Goal: Information Seeking & Learning: Learn about a topic

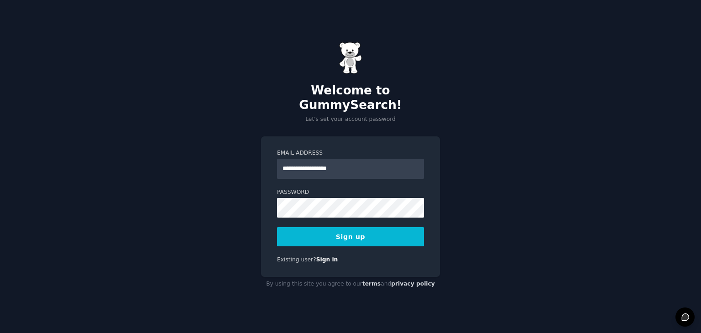
click at [356, 227] on button "Sign up" at bounding box center [350, 236] width 147 height 19
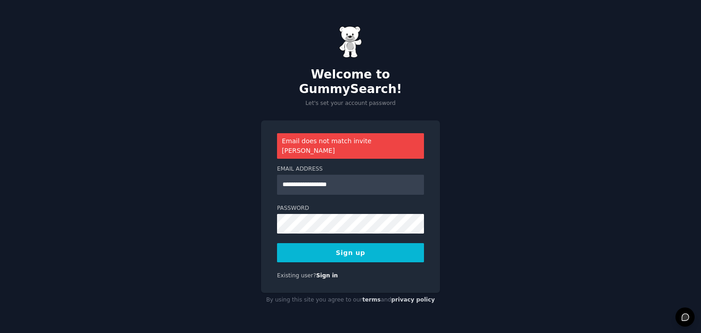
click at [337, 243] on button "Sign up" at bounding box center [350, 252] width 147 height 19
click at [356, 175] on input "**********" at bounding box center [350, 185] width 147 height 20
type input "*"
type input "**********"
click at [364, 246] on button "Sign up" at bounding box center [350, 252] width 147 height 19
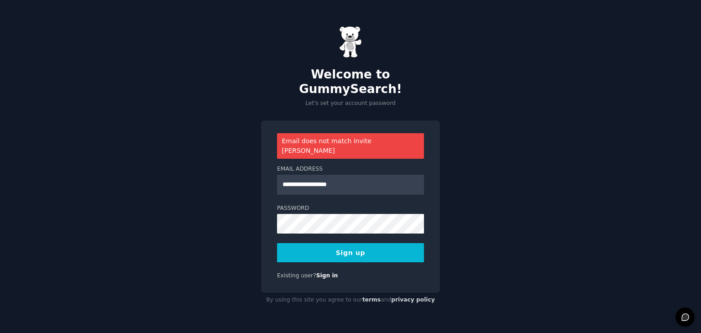
click at [371, 243] on button "Sign up" at bounding box center [350, 252] width 147 height 19
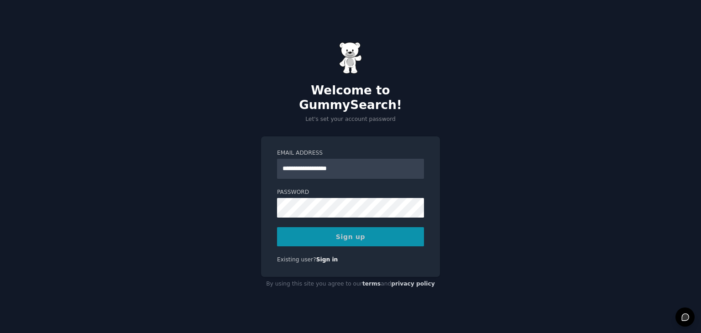
click at [371, 243] on div "**********" at bounding box center [350, 207] width 179 height 141
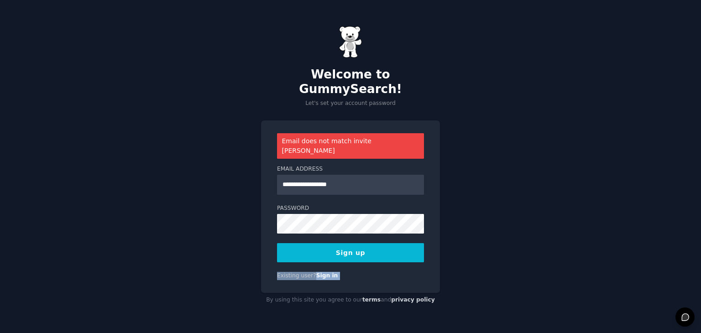
click at [371, 243] on button "Sign up" at bounding box center [350, 252] width 147 height 19
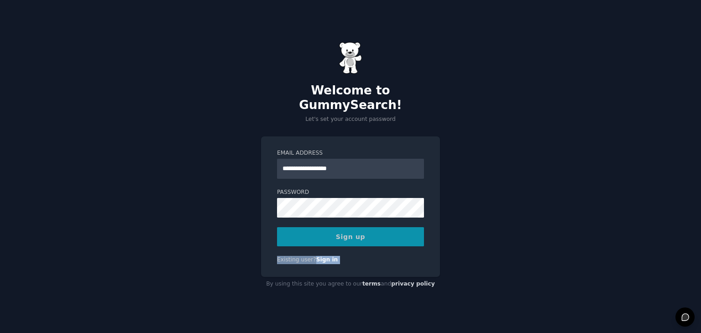
click at [371, 243] on div "**********" at bounding box center [350, 207] width 179 height 141
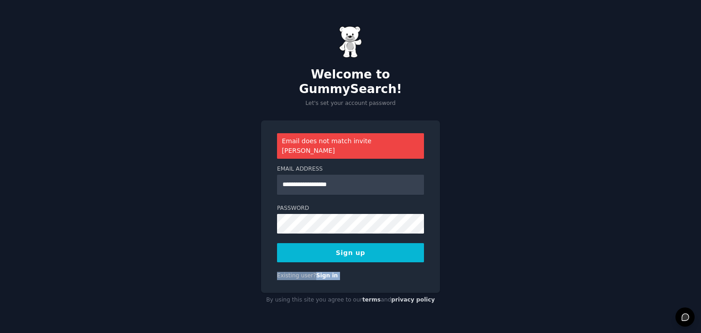
click at [371, 243] on button "Sign up" at bounding box center [350, 252] width 147 height 19
click at [450, 241] on div "**********" at bounding box center [350, 166] width 701 height 333
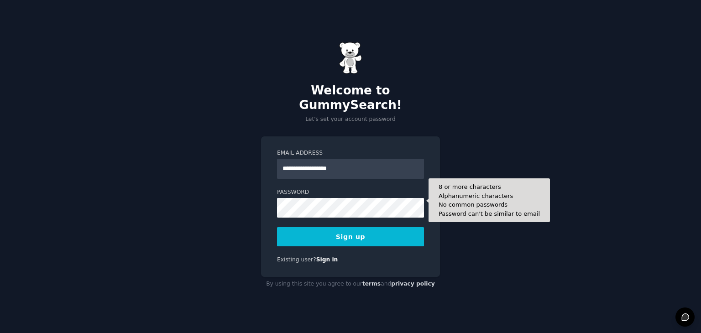
type input "**********"
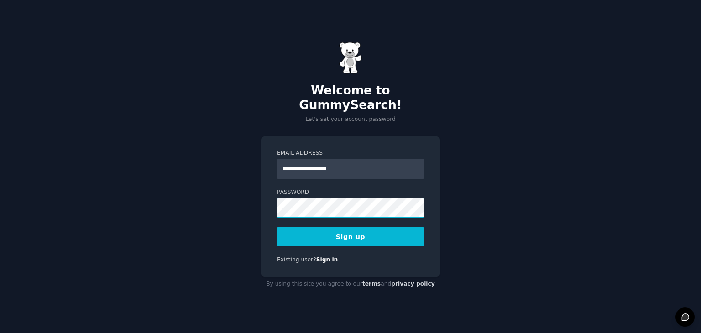
click at [277, 227] on button "Sign up" at bounding box center [350, 236] width 147 height 19
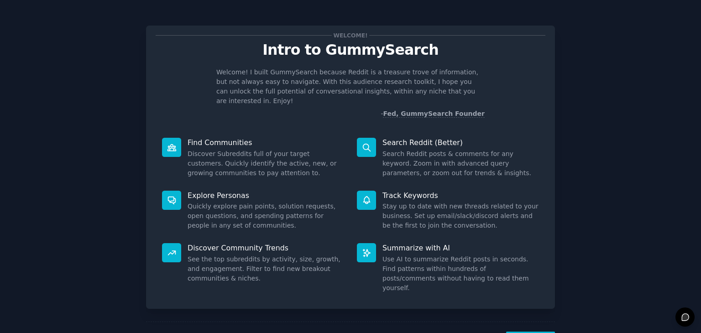
scroll to position [24, 0]
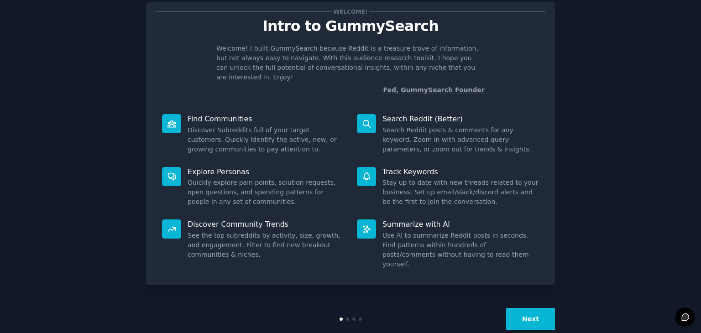
click at [526, 308] on button "Next" at bounding box center [530, 319] width 49 height 22
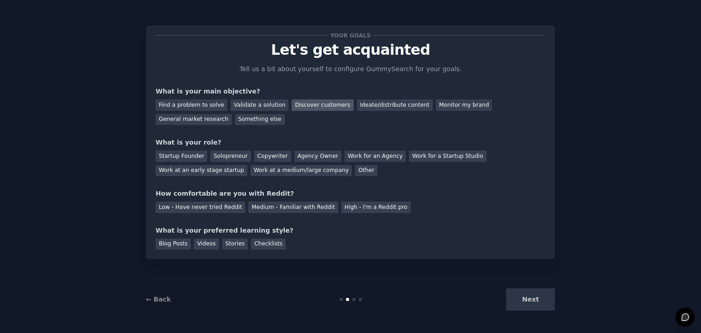
click at [318, 103] on div "Discover customers" at bounding box center [323, 105] width 62 height 11
click at [199, 103] on div "Find a problem to solve" at bounding box center [192, 105] width 72 height 11
click at [306, 102] on div "Discover customers" at bounding box center [323, 105] width 62 height 11
click at [297, 157] on div "Agency Owner" at bounding box center [318, 156] width 47 height 11
click at [297, 201] on div "Low - Have never tried Reddit Medium - Familiar with Reddit High - I'm a Reddit…" at bounding box center [351, 206] width 390 height 15
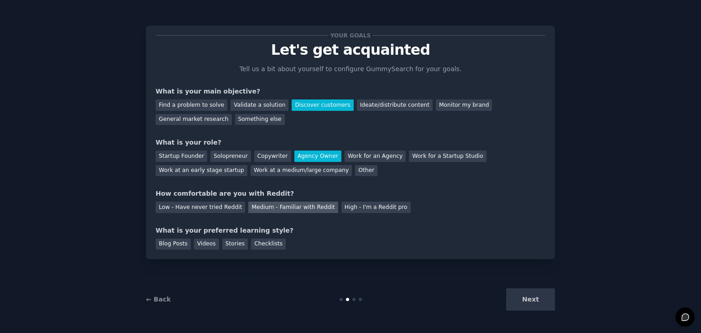
click at [292, 209] on div "Medium - Familiar with Reddit" at bounding box center [293, 207] width 90 height 11
click at [263, 245] on div "Checklists" at bounding box center [268, 244] width 35 height 11
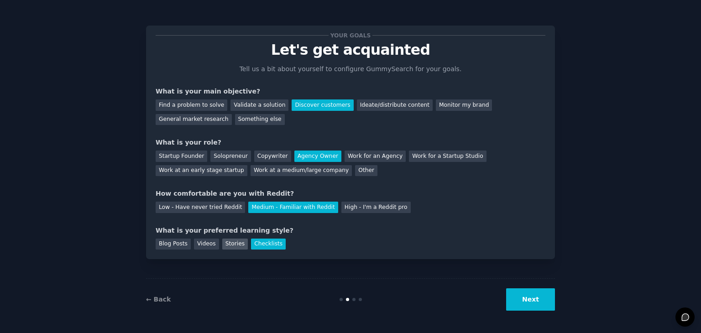
click at [233, 246] on div "Stories" at bounding box center [235, 244] width 26 height 11
click at [212, 246] on div "Videos" at bounding box center [206, 244] width 25 height 11
click at [181, 240] on div "Blog Posts" at bounding box center [173, 244] width 35 height 11
click at [258, 239] on div "Checklists" at bounding box center [268, 244] width 35 height 11
click at [534, 303] on button "Next" at bounding box center [530, 300] width 49 height 22
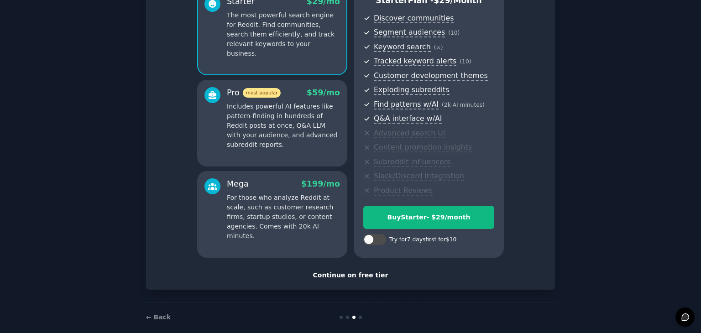
scroll to position [104, 0]
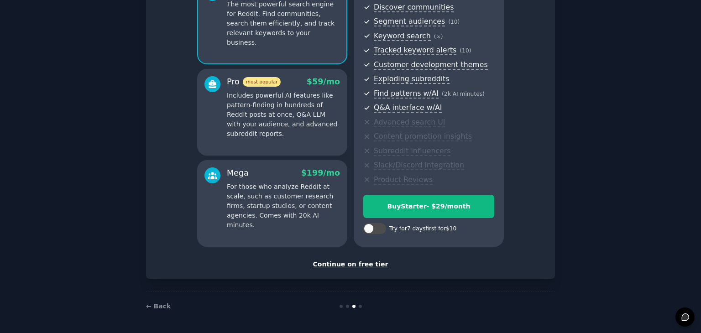
click at [337, 265] on div "Continue on free tier" at bounding box center [351, 265] width 390 height 10
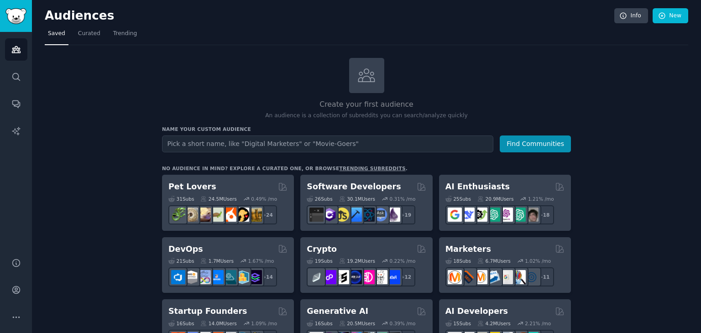
type input "k"
click at [536, 148] on button "Find Communities" at bounding box center [535, 144] width 71 height 17
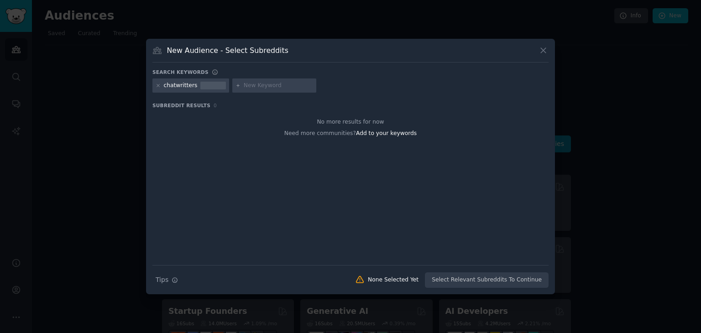
click at [546, 55] on button at bounding box center [543, 50] width 11 height 11
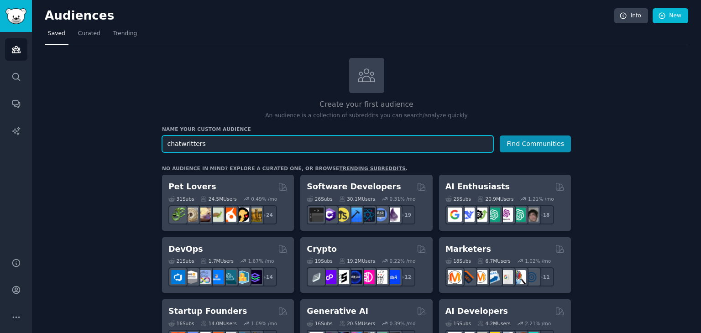
click at [320, 147] on input "chatwritters" at bounding box center [328, 144] width 332 height 17
type input "c"
type input "dropshippers"
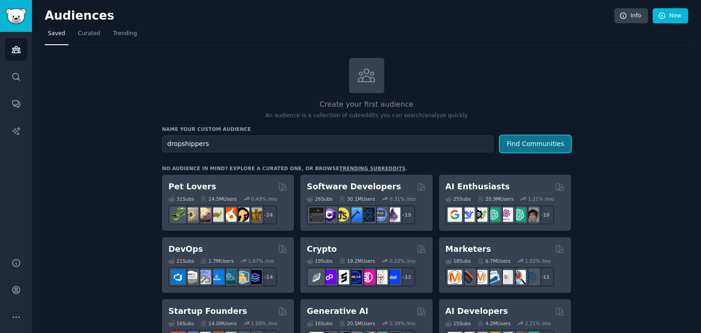
click at [541, 146] on button "Find Communities" at bounding box center [535, 144] width 71 height 17
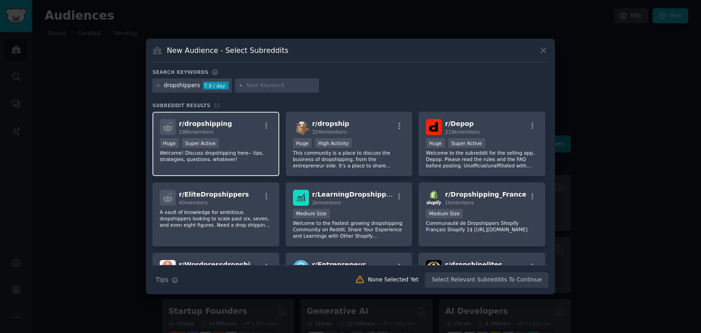
click at [244, 152] on p "Welcome! Discuss dropshipping here-- tips, strategies, questions, whatever!" at bounding box center [216, 156] width 112 height 13
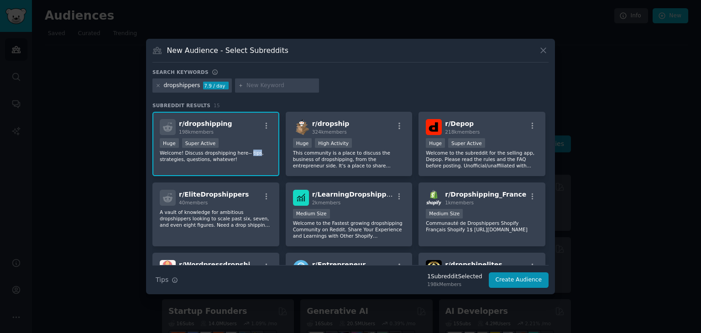
click at [244, 152] on p "Welcome! Discuss dropshipping here-- tips, strategies, questions, whatever!" at bounding box center [216, 156] width 112 height 13
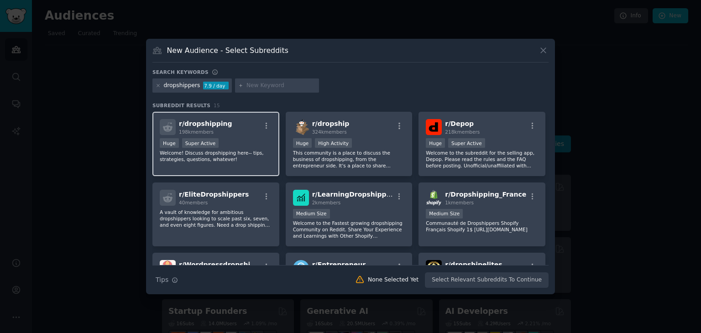
click at [235, 141] on div "Huge Super Active" at bounding box center [216, 143] width 112 height 11
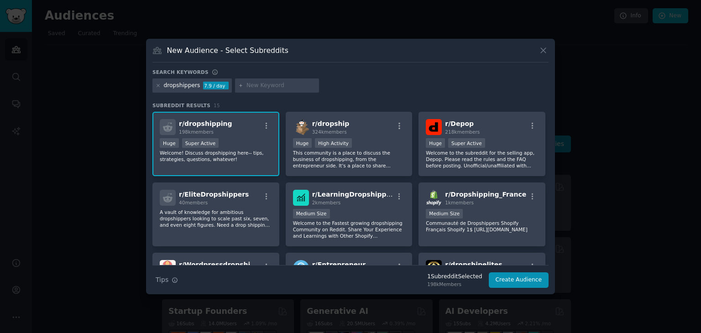
click at [235, 141] on div "Huge Super Active" at bounding box center [216, 143] width 112 height 11
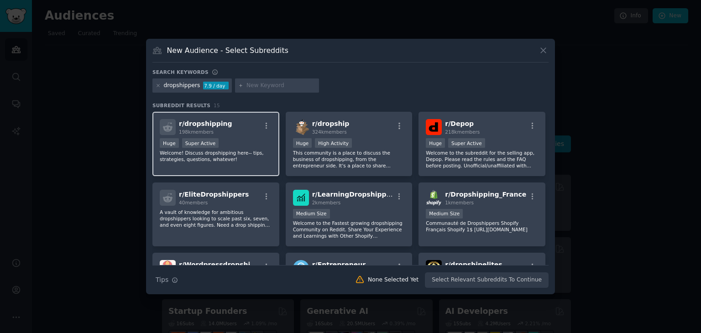
click at [235, 141] on div "Huge Super Active" at bounding box center [216, 143] width 112 height 11
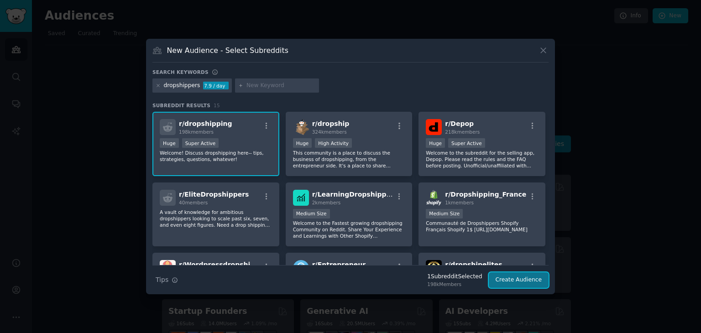
click at [525, 283] on button "Create Audience" at bounding box center [519, 281] width 60 height 16
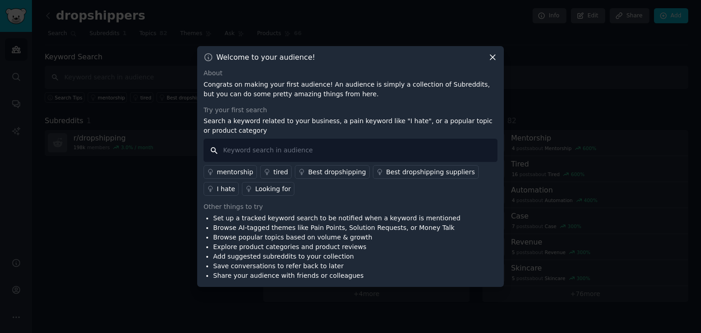
click at [325, 152] on input "text" at bounding box center [351, 150] width 294 height 23
click at [235, 185] on div "I hate" at bounding box center [226, 190] width 18 height 10
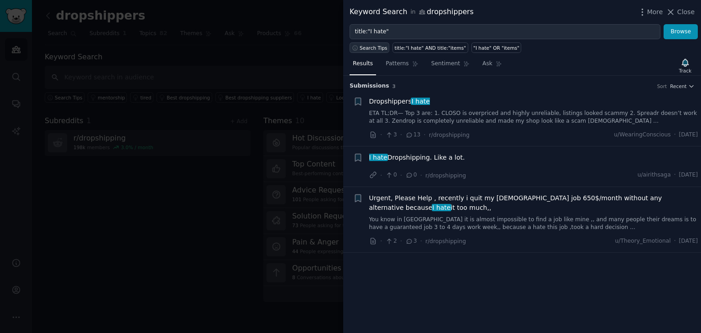
click at [374, 48] on span "Search Tips" at bounding box center [374, 48] width 28 height 6
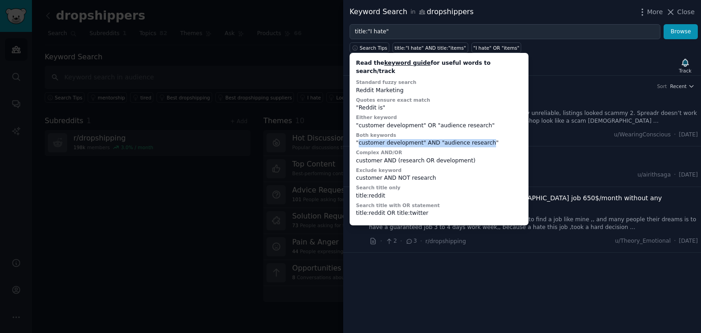
drag, startPoint x: 359, startPoint y: 136, endPoint x: 480, endPoint y: 134, distance: 121.0
click at [480, 139] on div ""customer development" AND "audience research"" at bounding box center [439, 143] width 166 height 8
drag, startPoint x: 469, startPoint y: 136, endPoint x: 354, endPoint y: 138, distance: 115.1
click at [354, 138] on div "Read the keyword guide for useful words to search/track Standard fuzzy search R…" at bounding box center [439, 139] width 173 height 166
drag, startPoint x: 358, startPoint y: 138, endPoint x: 417, endPoint y: 135, distance: 59.0
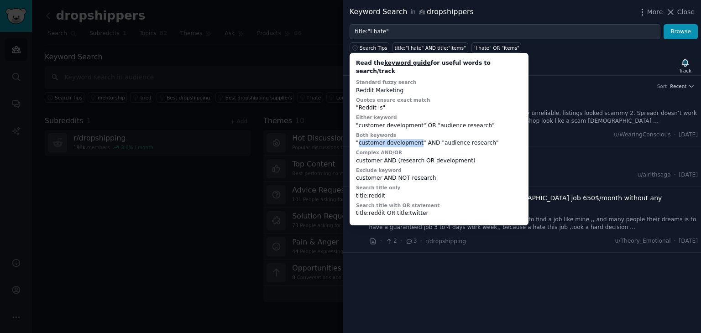
click at [417, 139] on div ""customer development" AND "audience research"" at bounding box center [439, 143] width 166 height 8
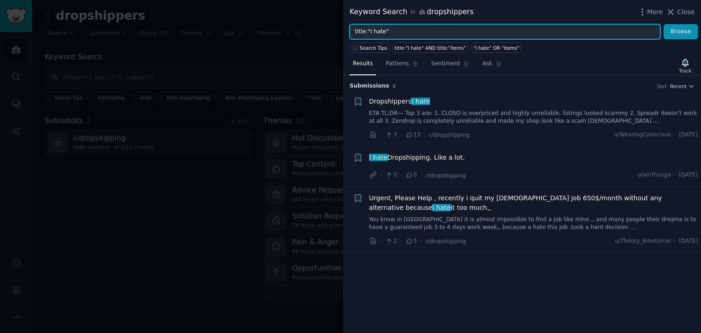
click at [401, 30] on input "title:"I hate"" at bounding box center [505, 32] width 311 height 16
type input "t"
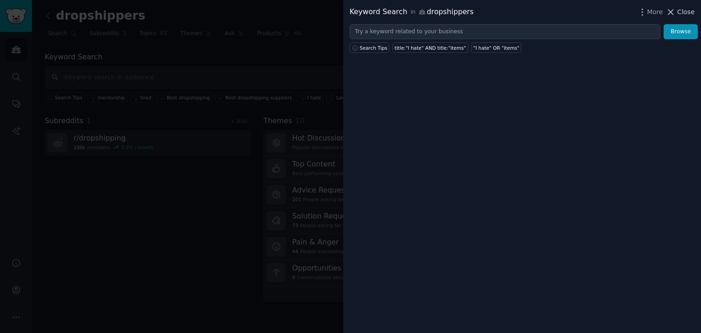
click at [675, 11] on icon at bounding box center [671, 12] width 10 height 10
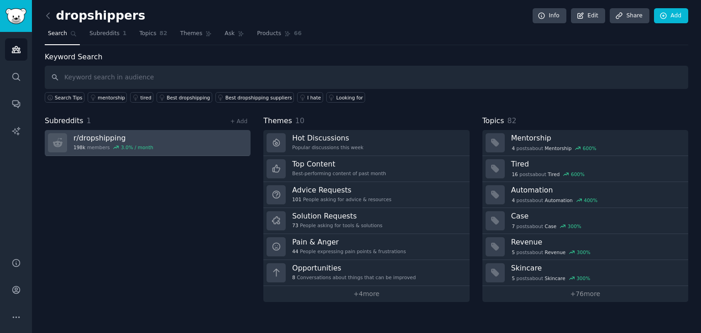
click at [185, 138] on link "r/ dropshipping 198k members 3.0 % / month" at bounding box center [148, 143] width 206 height 26
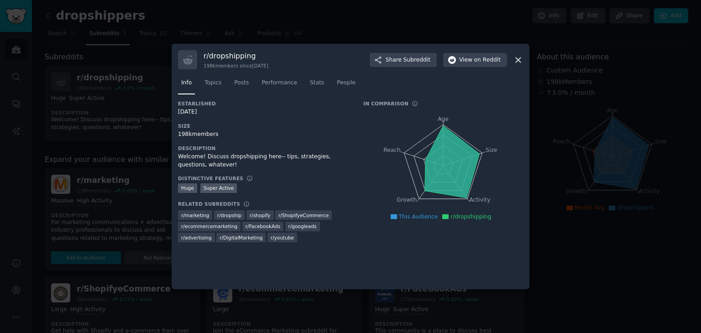
click at [520, 58] on icon at bounding box center [518, 60] width 5 height 5
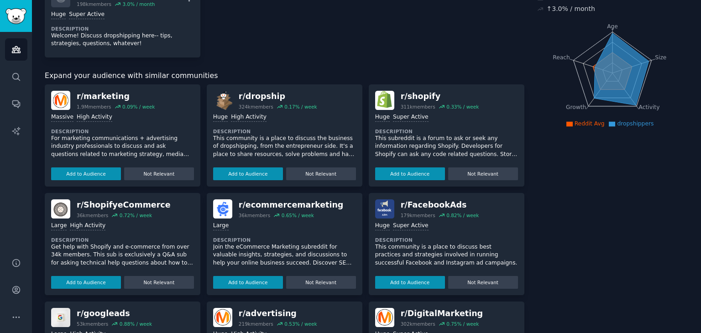
scroll to position [87, 0]
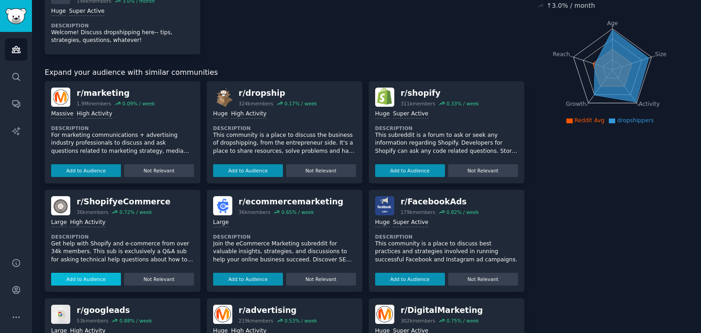
click at [88, 281] on button "Add to Audience" at bounding box center [86, 279] width 70 height 13
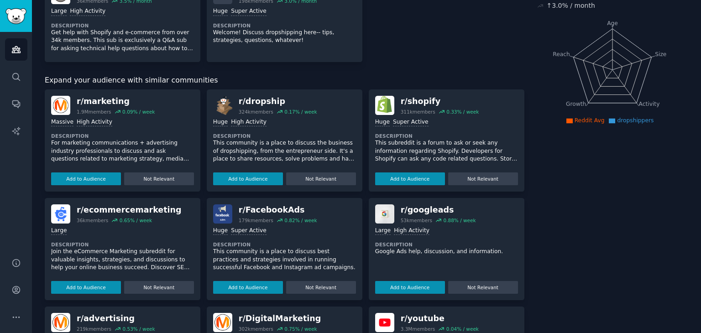
click at [248, 214] on div "r/ FacebookAds" at bounding box center [278, 210] width 79 height 11
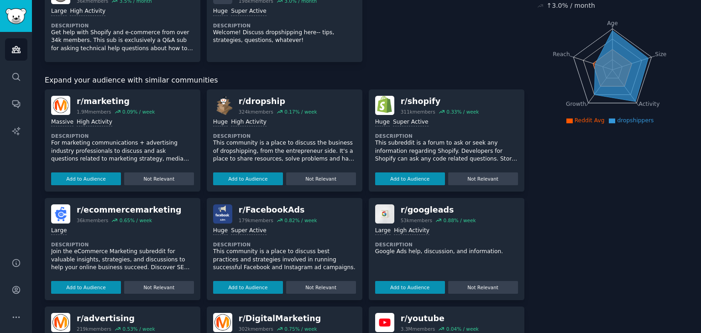
scroll to position [0, 0]
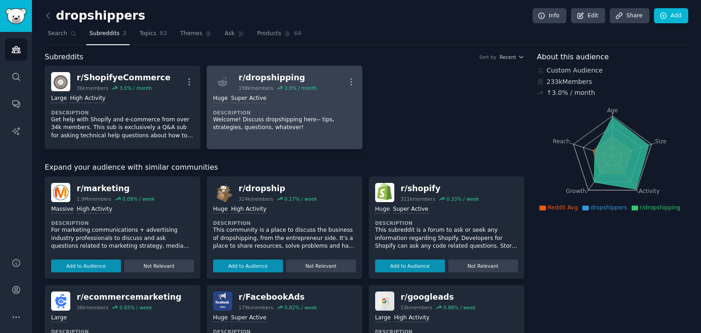
click at [265, 89] on div "198k members" at bounding box center [256, 88] width 35 height 6
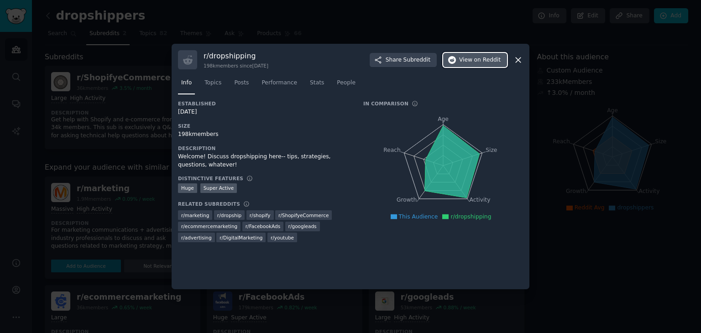
click at [474, 64] on button "View on Reddit" at bounding box center [475, 60] width 64 height 15
click at [515, 64] on div "r/ dropshipping 198k members since [DATE] Share Subreddit View on Reddit" at bounding box center [350, 59] width 345 height 19
click at [517, 63] on icon at bounding box center [519, 60] width 10 height 10
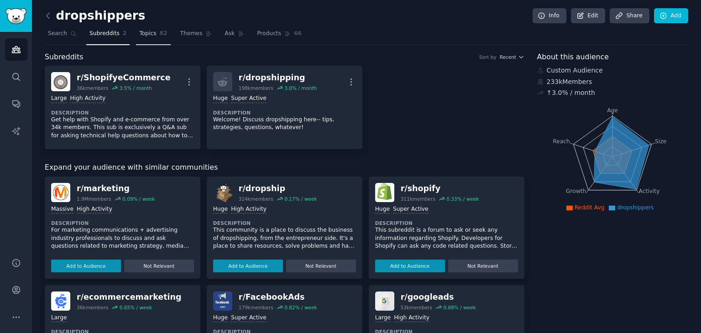
click at [146, 34] on span "Topics" at bounding box center [147, 34] width 17 height 8
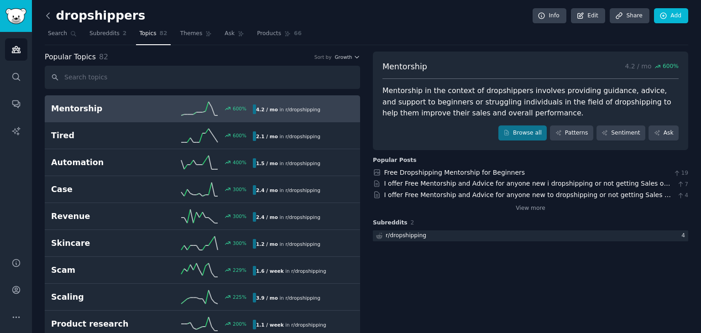
click at [46, 11] on icon at bounding box center [48, 16] width 10 height 10
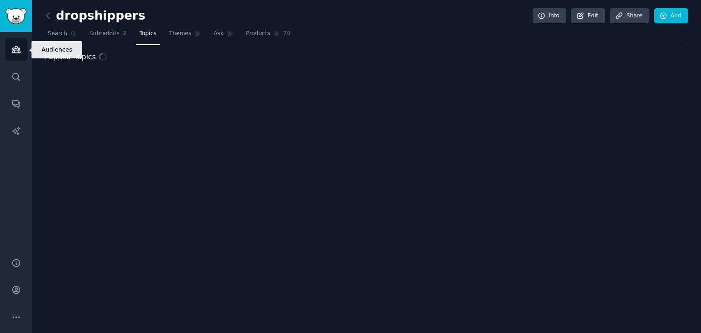
click at [21, 46] on link "Audiences" at bounding box center [16, 49] width 22 height 22
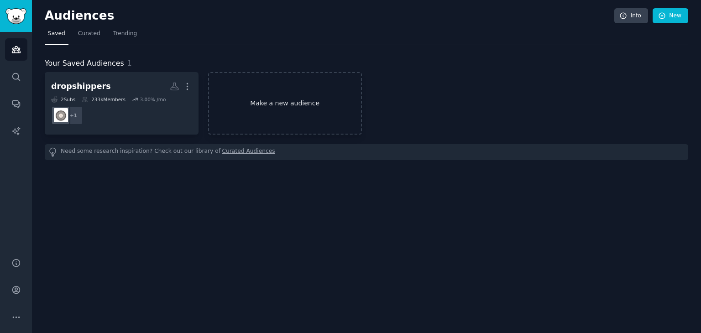
click at [251, 87] on link "Make a new audience" at bounding box center [285, 103] width 154 height 63
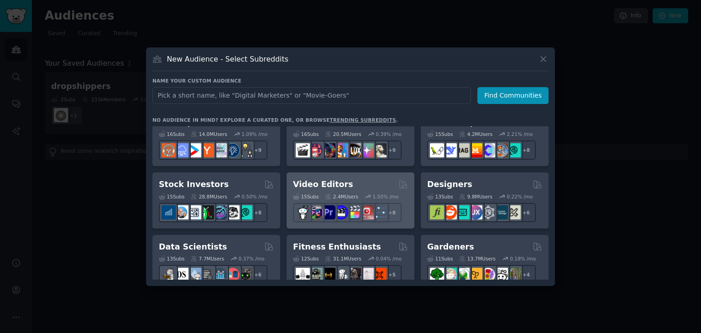
scroll to position [141, 0]
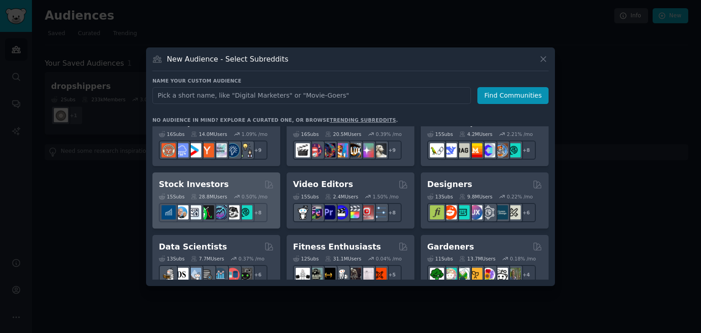
click at [190, 186] on h2 "Stock Investors" at bounding box center [194, 184] width 70 height 11
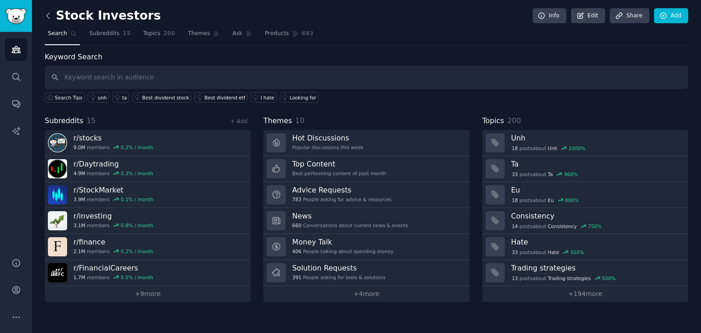
click at [51, 17] on icon at bounding box center [48, 16] width 10 height 10
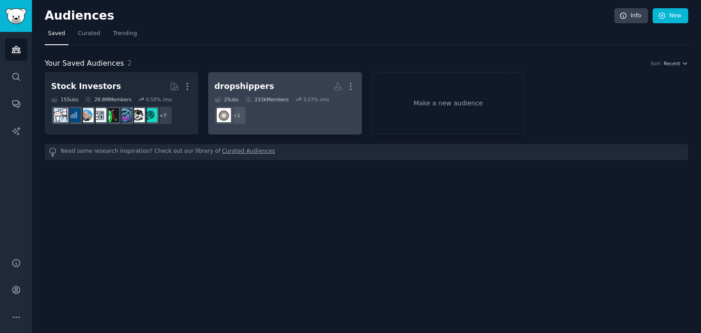
click at [270, 95] on div "dropshippers More 2 Sub s 233k Members 3.07 % /mo r/ShopifyeCommerce + 1" at bounding box center [285, 104] width 141 height 50
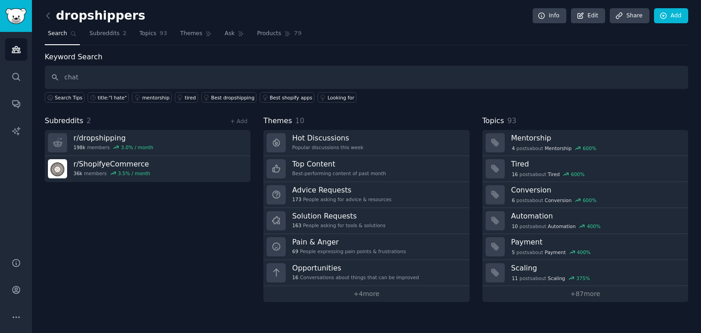
type input "chat"
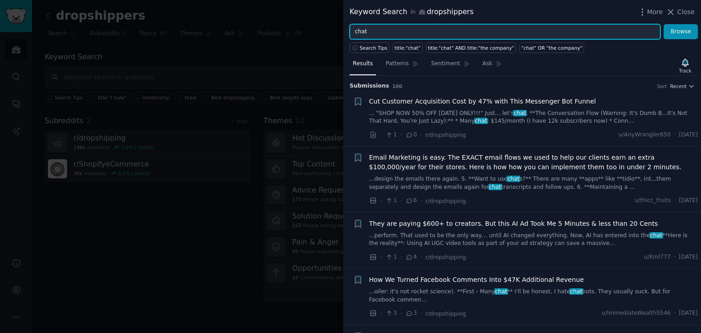
click at [367, 28] on input "chat" at bounding box center [505, 32] width 311 height 16
type input "chatbot"
click at [664, 24] on button "Browse" at bounding box center [681, 32] width 34 height 16
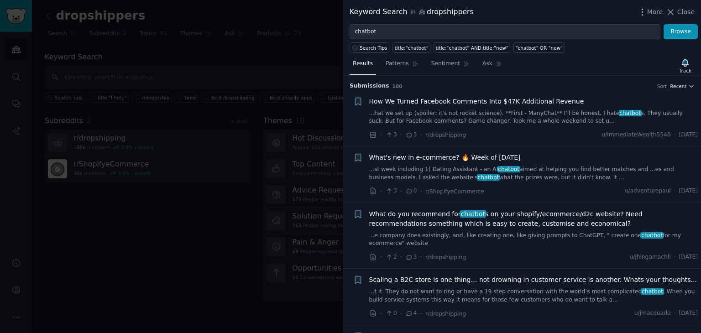
click at [236, 44] on div at bounding box center [350, 166] width 701 height 333
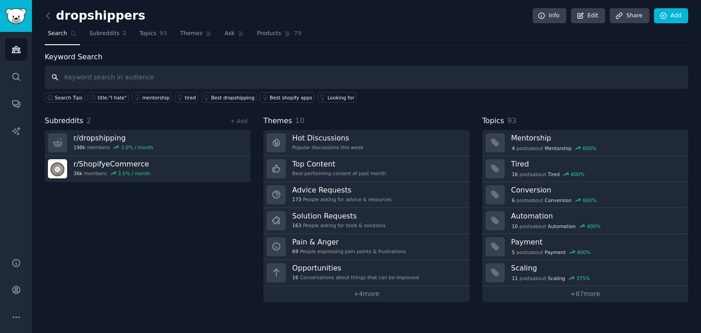
click at [203, 79] on input "text" at bounding box center [367, 77] width 644 height 23
click at [11, 38] on link "Audiences" at bounding box center [16, 49] width 22 height 22
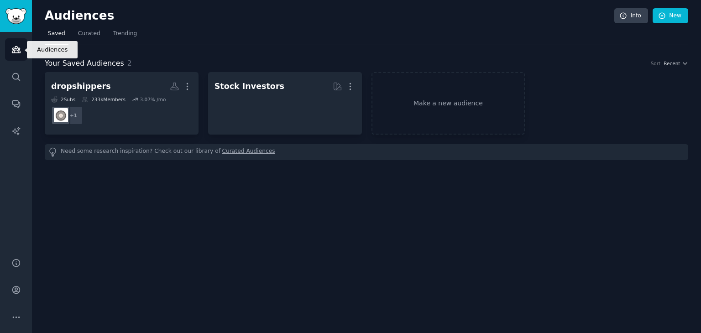
click at [11, 38] on link "Audiences" at bounding box center [16, 49] width 22 height 22
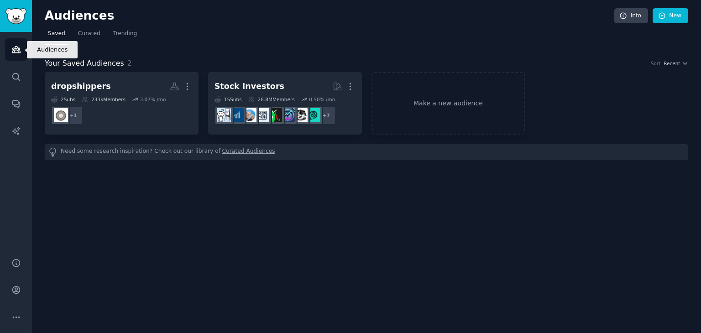
click at [11, 38] on link "Audiences" at bounding box center [16, 49] width 22 height 22
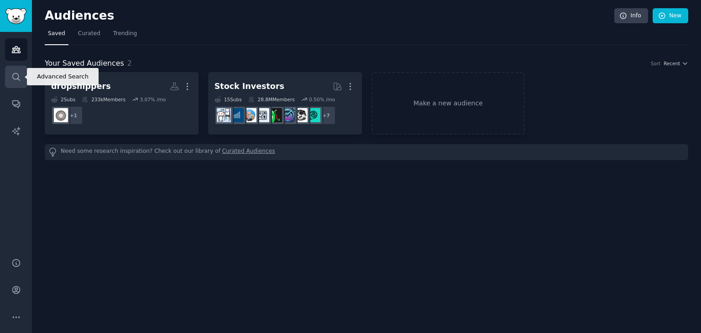
click at [22, 69] on link "Search" at bounding box center [16, 77] width 22 height 22
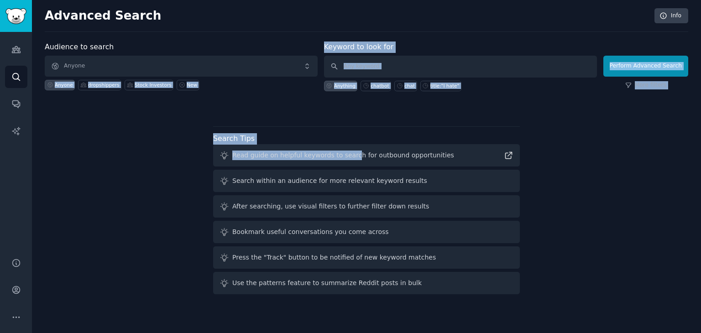
drag, startPoint x: 346, startPoint y: 148, endPoint x: 163, endPoint y: 65, distance: 200.9
click at [163, 65] on div "Audience to search Anyone Anyone dropshippers Stock Investors New Keyword to lo…" at bounding box center [367, 170] width 644 height 257
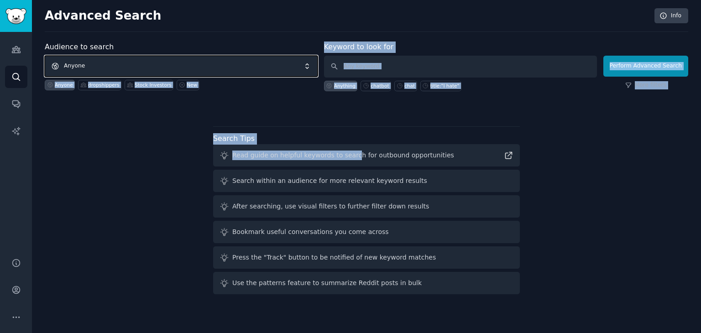
click at [163, 65] on span "Anyone" at bounding box center [181, 66] width 273 height 21
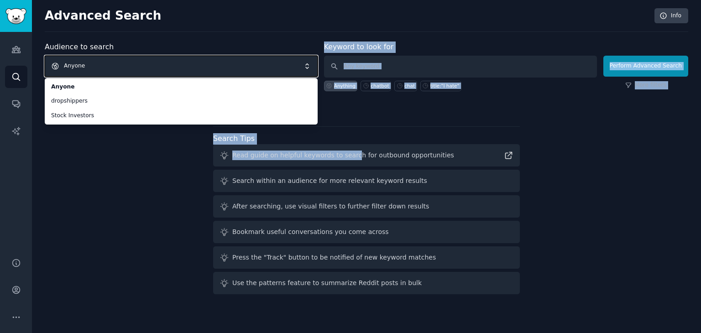
click at [169, 57] on span "Anyone" at bounding box center [181, 66] width 273 height 21
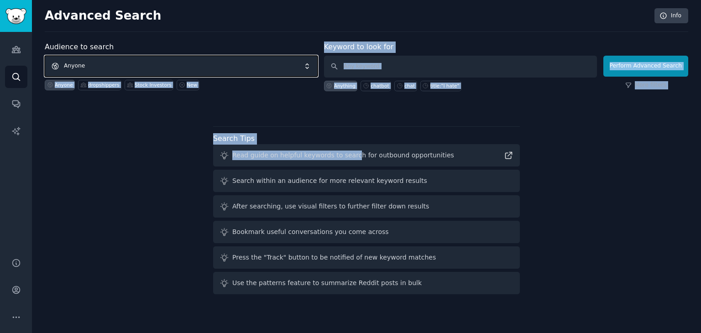
click at [169, 57] on span "Anyone" at bounding box center [181, 66] width 273 height 21
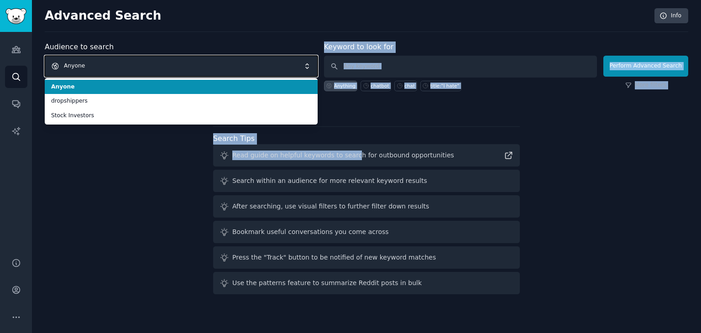
click at [166, 60] on span "Anyone" at bounding box center [181, 66] width 273 height 21
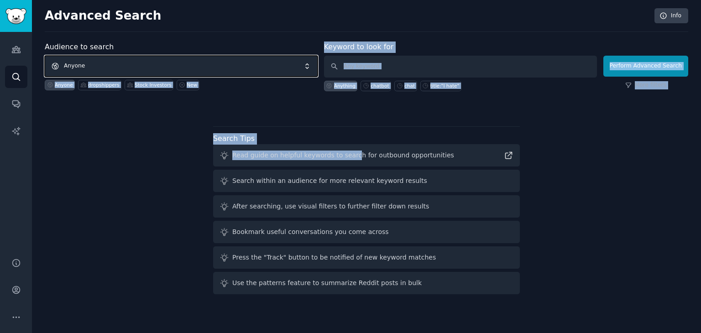
click at [166, 60] on span "Anyone" at bounding box center [181, 66] width 273 height 21
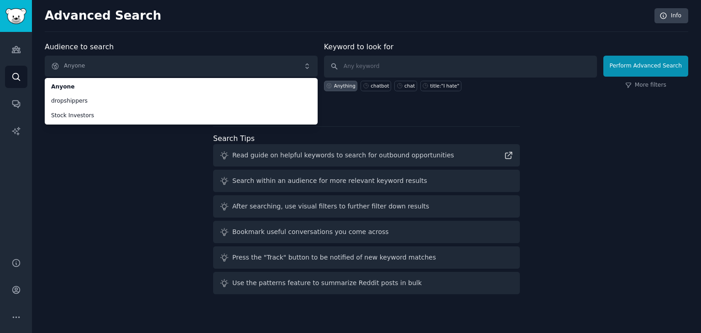
click at [140, 173] on div "Audience to search Anyone Anyone dropshippers Stock Investors Anyone dropshippe…" at bounding box center [367, 170] width 644 height 257
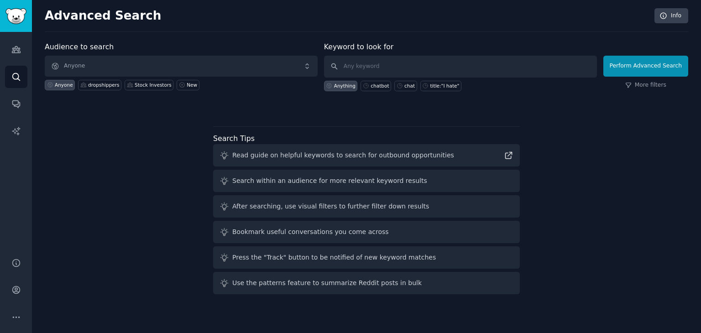
click at [140, 173] on div "Audience to search Anyone Anyone dropshippers Stock Investors New Keyword to lo…" at bounding box center [367, 170] width 644 height 257
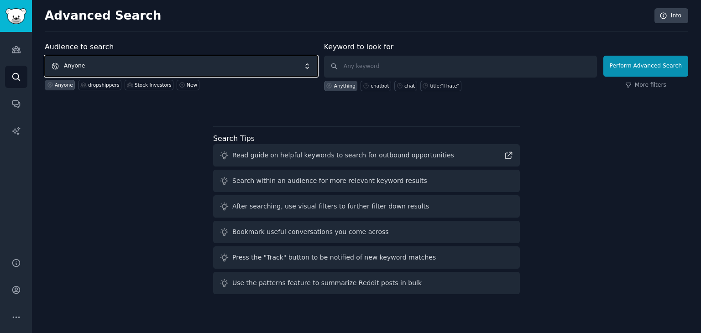
click at [100, 65] on span "Anyone" at bounding box center [181, 66] width 273 height 21
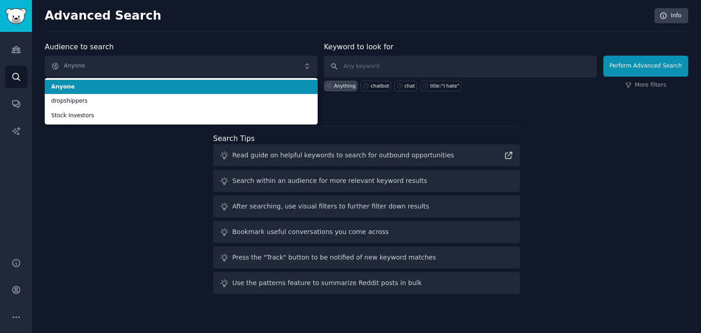
click at [121, 88] on span "Anyone" at bounding box center [181, 87] width 260 height 8
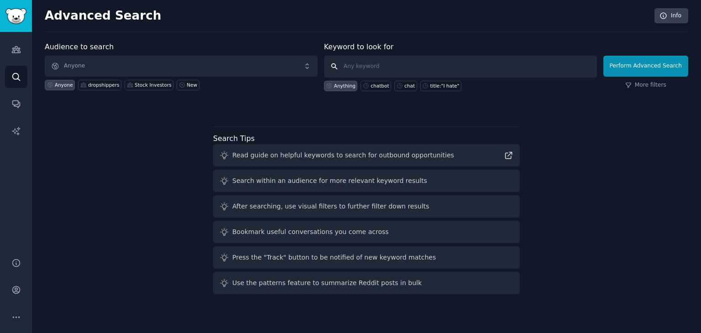
click at [125, 88] on div "Stock Investors" at bounding box center [149, 85] width 49 height 11
click at [177, 88] on link "New" at bounding box center [188, 85] width 22 height 11
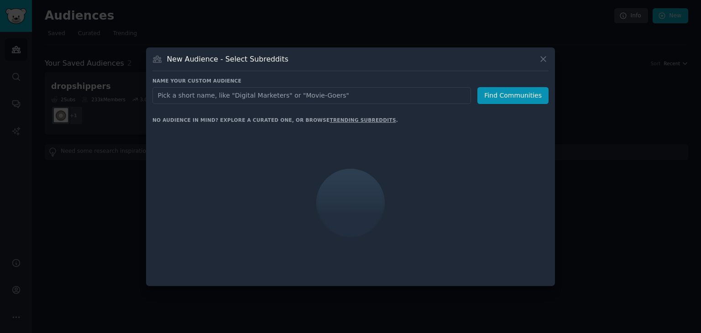
click at [175, 88] on input "text" at bounding box center [312, 95] width 319 height 17
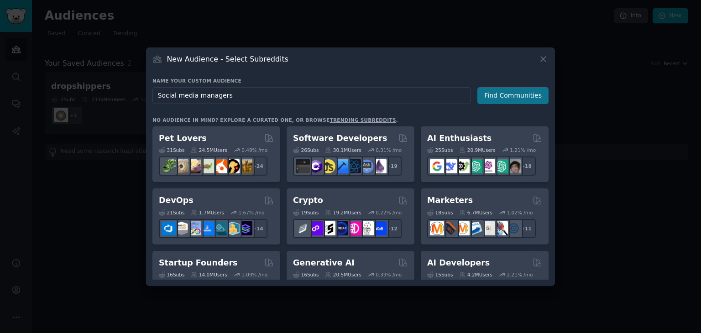
type input "Social media managers"
click at [524, 96] on button "Find Communities" at bounding box center [513, 95] width 71 height 17
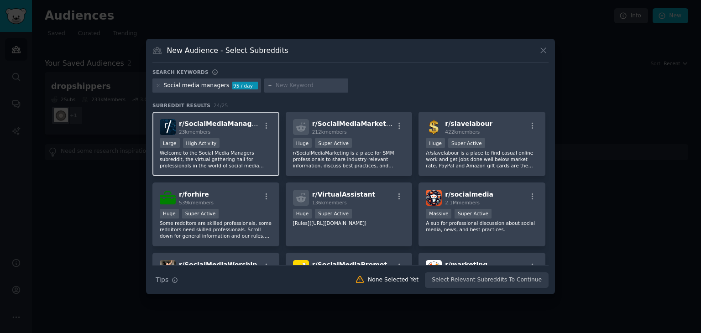
click at [221, 126] on span "r/ SocialMediaManagers" at bounding box center [221, 123] width 84 height 7
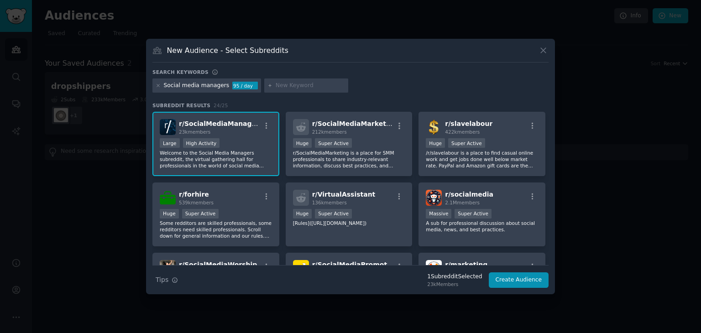
click at [221, 126] on span "r/ SocialMediaManagers" at bounding box center [221, 123] width 84 height 7
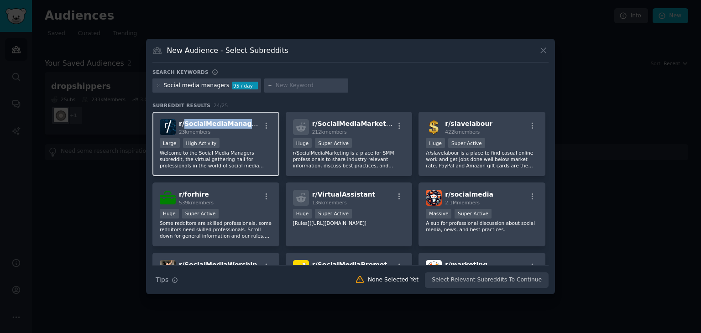
click at [221, 126] on span "r/ SocialMediaManagers" at bounding box center [221, 123] width 84 height 7
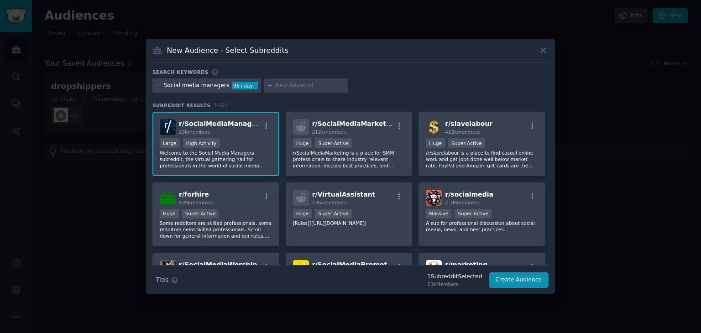
click at [224, 139] on div ">= 80th percentile for submissions / day Large High Activity" at bounding box center [216, 143] width 112 height 11
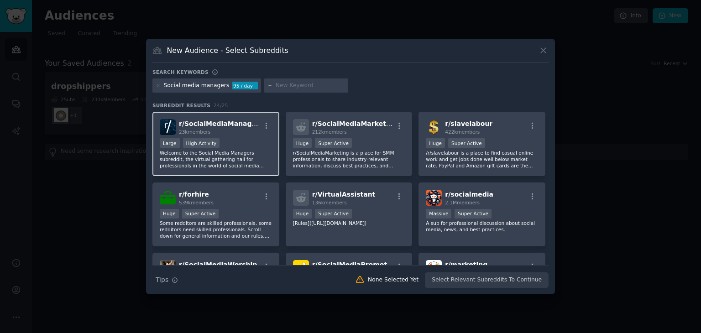
click at [227, 140] on div ">= 80th percentile for submissions / day Large High Activity" at bounding box center [216, 143] width 112 height 11
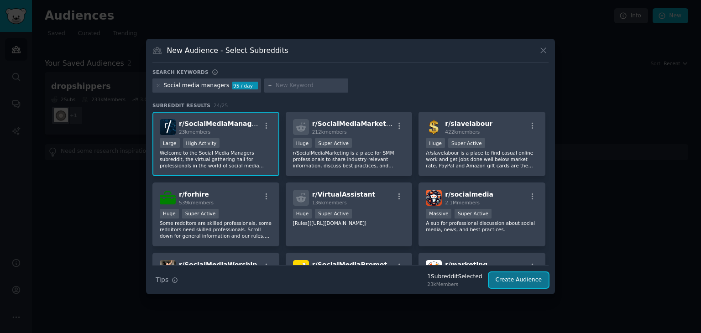
click at [526, 282] on button "Create Audience" at bounding box center [519, 281] width 60 height 16
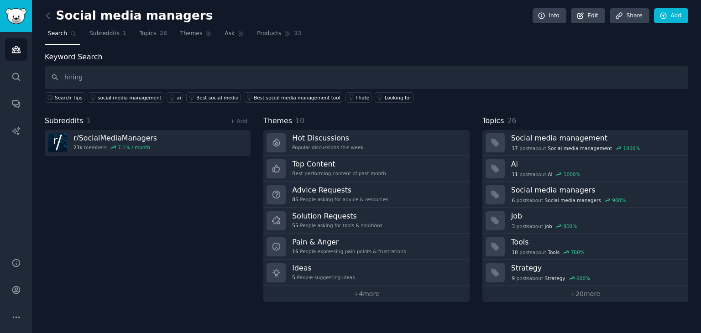
type input "hiring"
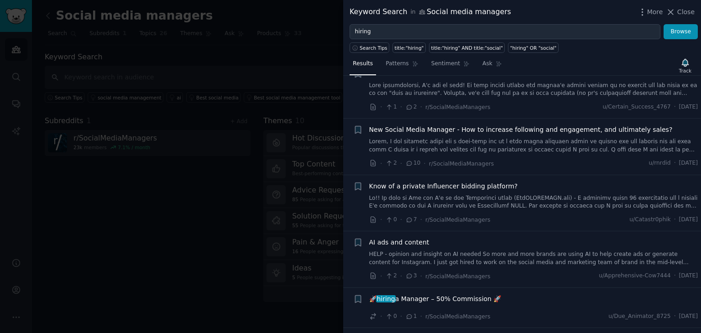
scroll to position [142, 0]
click at [524, 234] on li "+ AI ads and content HELP - opinion and insight on AI needed So more and more b…" at bounding box center [522, 258] width 358 height 56
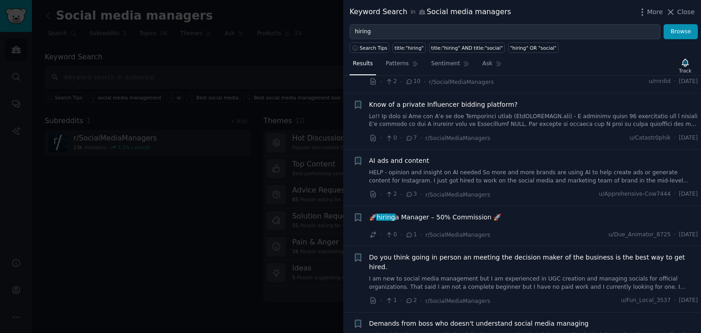
scroll to position [236, 0]
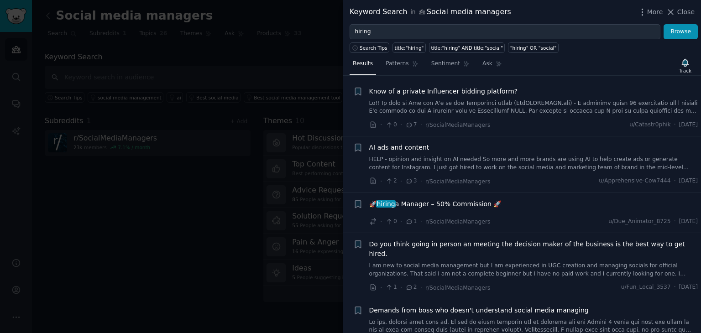
click at [429, 203] on span "🚀 hiring a Manager – 50% Commission 🚀" at bounding box center [435, 205] width 132 height 10
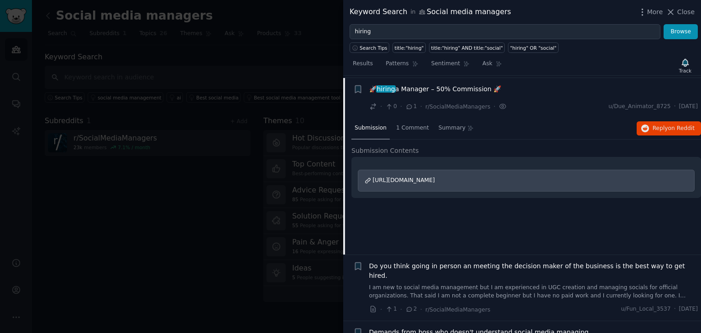
scroll to position [352, 0]
click at [435, 176] on span "[URL][DOMAIN_NAME]" at bounding box center [404, 179] width 62 height 6
click at [670, 15] on icon at bounding box center [671, 12] width 10 height 10
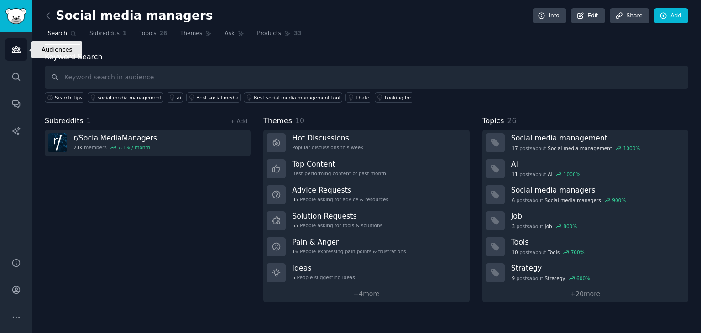
click at [16, 57] on link "Audiences" at bounding box center [16, 49] width 22 height 22
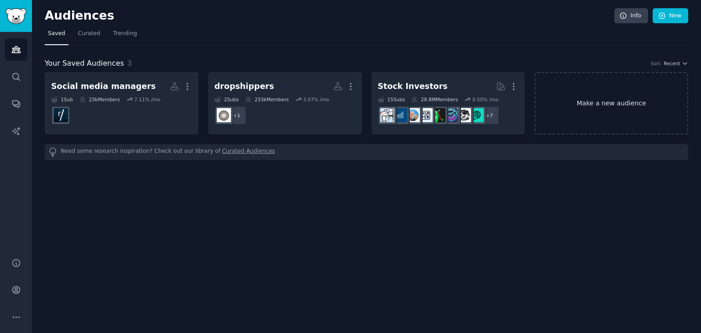
click at [622, 84] on link "Make a new audience" at bounding box center [612, 103] width 154 height 63
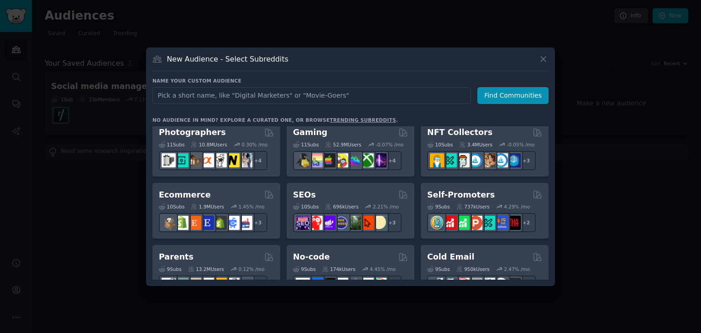
scroll to position [319, 0]
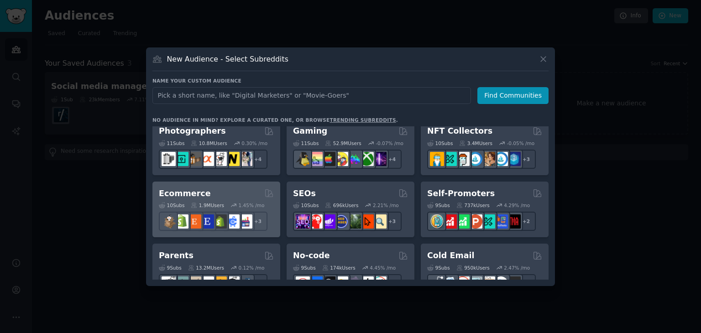
click at [221, 200] on div "10 Sub s 1.9M Users 1.45 % /mo r/ecommercemarketing + 3" at bounding box center [216, 215] width 115 height 32
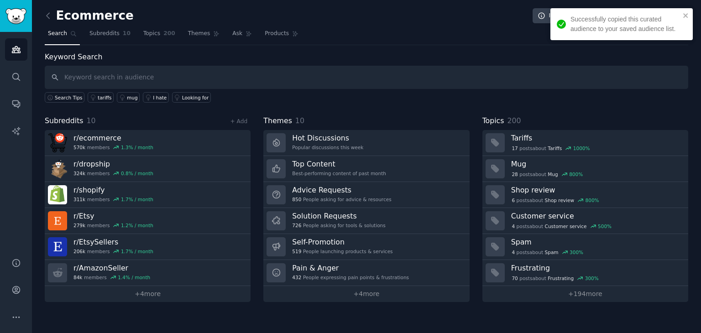
click at [201, 77] on input "text" at bounding box center [367, 77] width 644 height 23
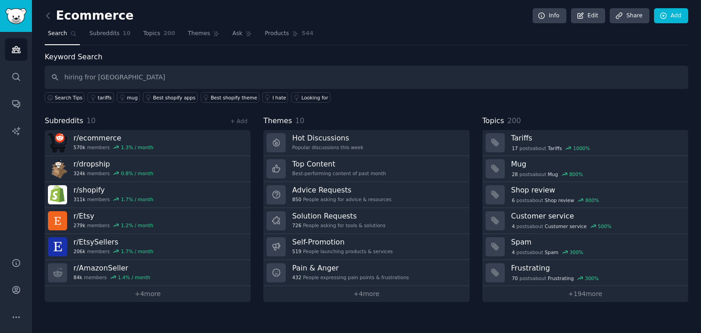
type input "hiring fror [GEOGRAPHIC_DATA]"
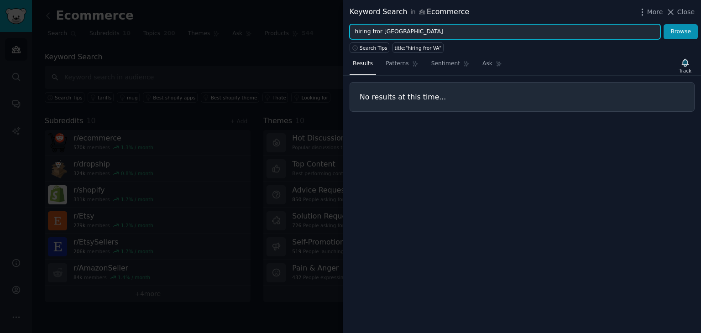
click at [380, 31] on input "hiring fror [GEOGRAPHIC_DATA]" at bounding box center [505, 32] width 311 height 16
type input "VA"
click at [664, 24] on button "Browse" at bounding box center [681, 32] width 34 height 16
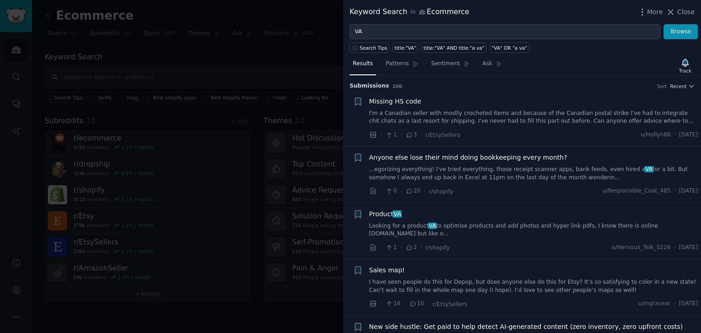
click at [530, 224] on link "Looking for a product VA to optimise products and add photos and hyper link pdf…" at bounding box center [533, 230] width 329 height 16
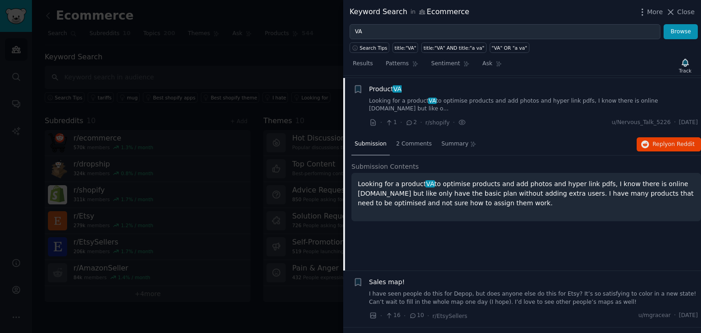
scroll to position [127, 0]
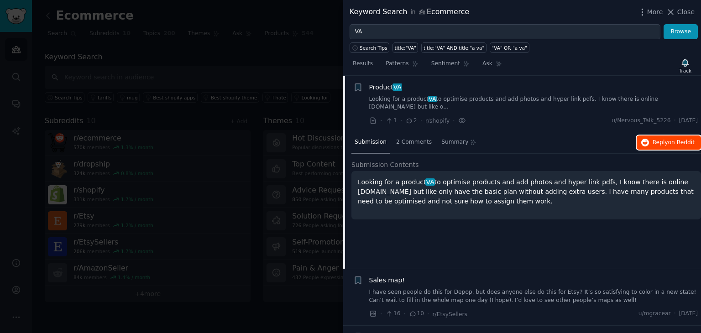
click at [643, 139] on icon "button" at bounding box center [646, 143] width 8 height 8
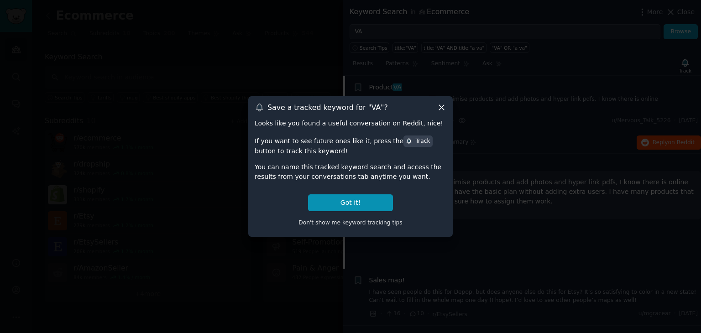
click at [444, 105] on icon at bounding box center [442, 108] width 10 height 10
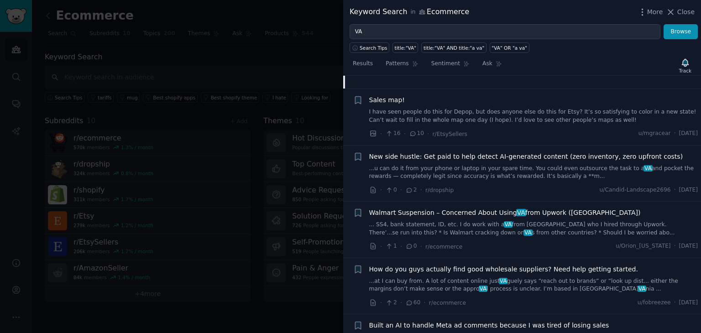
scroll to position [308, 0]
click at [607, 167] on link "...u can do it from your phone or laptop in your spare time. You could even out…" at bounding box center [533, 172] width 329 height 16
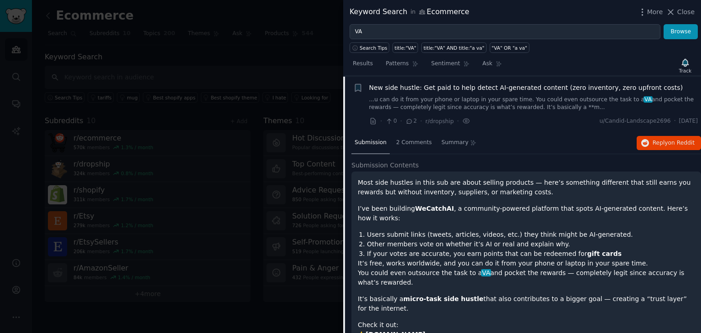
scroll to position [253, 0]
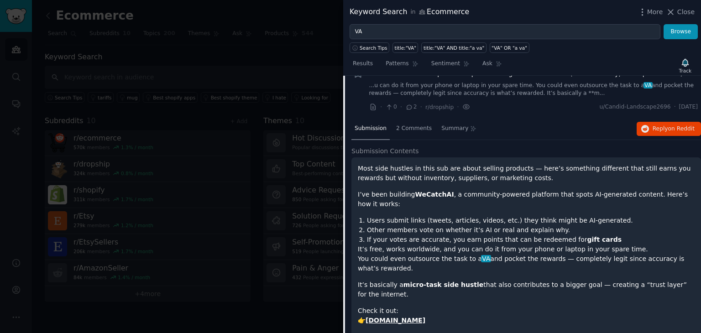
click at [243, 94] on div at bounding box center [350, 166] width 701 height 333
